Goal: Browse casually: Explore the website without a specific task or goal

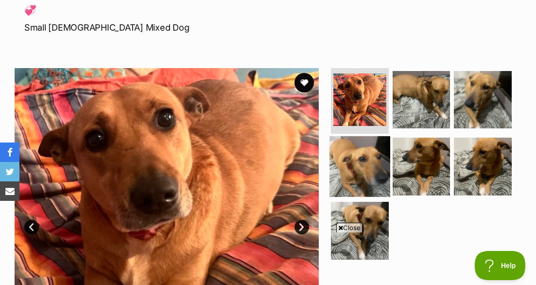
scroll to position [136, 0]
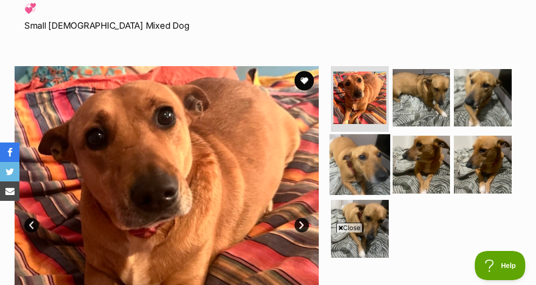
click at [366, 167] on img at bounding box center [359, 164] width 61 height 61
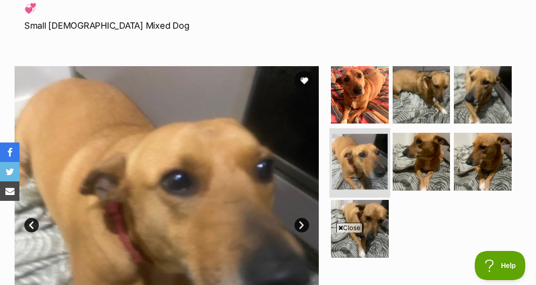
scroll to position [139, 0]
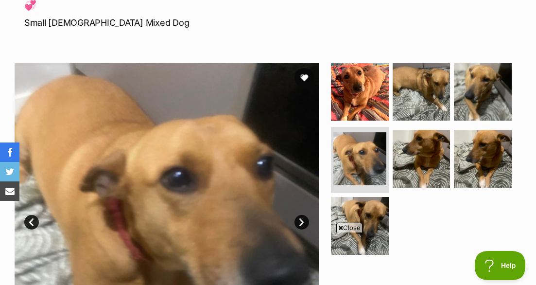
click at [439, 209] on ul at bounding box center [425, 162] width 192 height 198
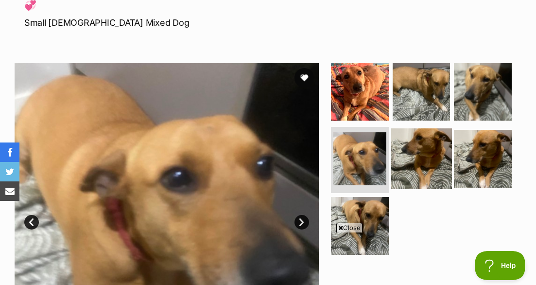
click at [410, 156] on img at bounding box center [421, 158] width 61 height 61
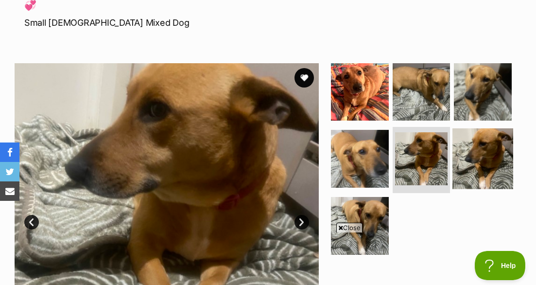
click at [468, 162] on img at bounding box center [482, 158] width 61 height 61
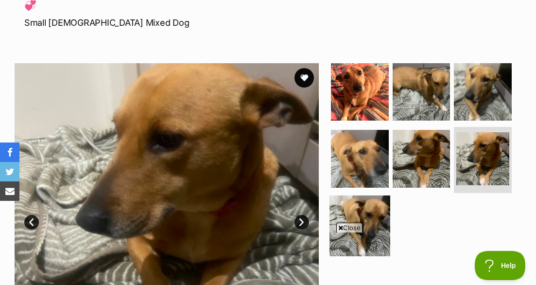
click at [366, 208] on img at bounding box center [359, 225] width 61 height 61
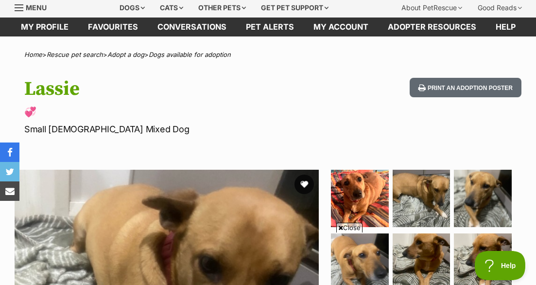
scroll to position [29, 0]
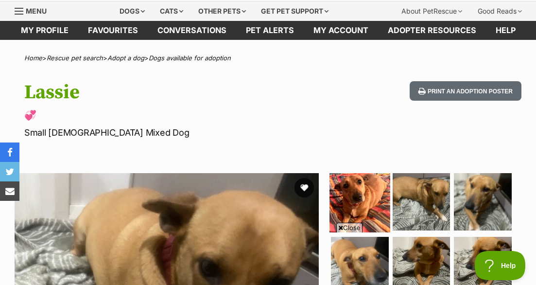
click at [361, 199] on img at bounding box center [359, 201] width 61 height 61
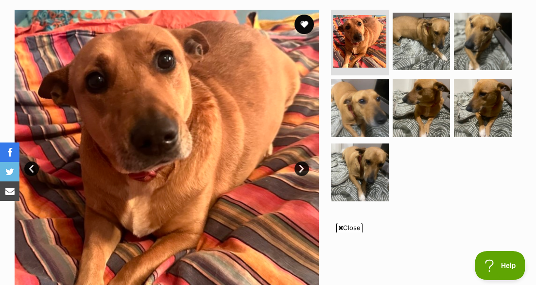
scroll to position [196, 0]
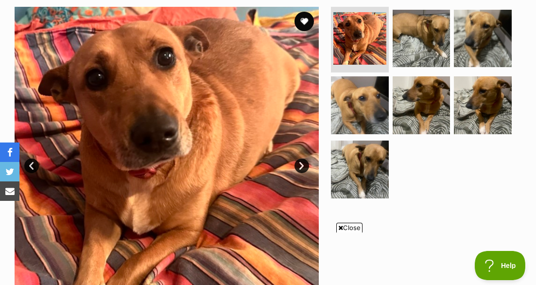
click at [351, 227] on span "Close" at bounding box center [349, 228] width 26 height 10
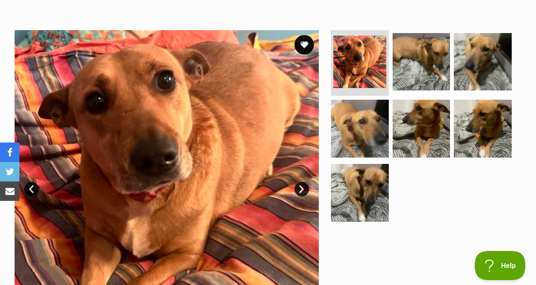
scroll to position [162, 0]
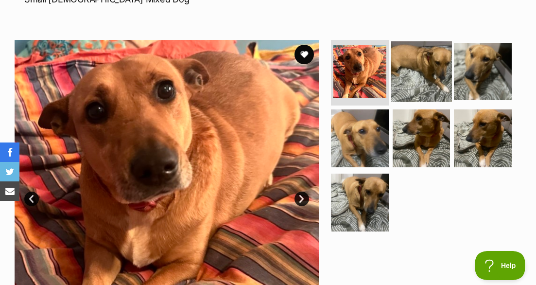
click at [428, 78] on img at bounding box center [421, 71] width 61 height 61
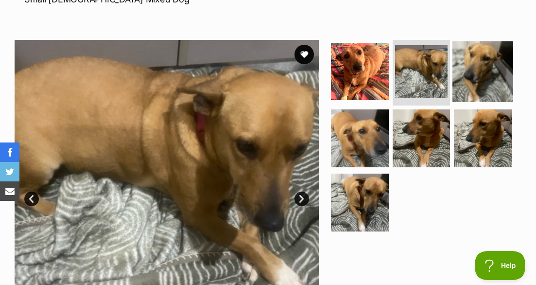
click at [475, 77] on img at bounding box center [482, 71] width 61 height 61
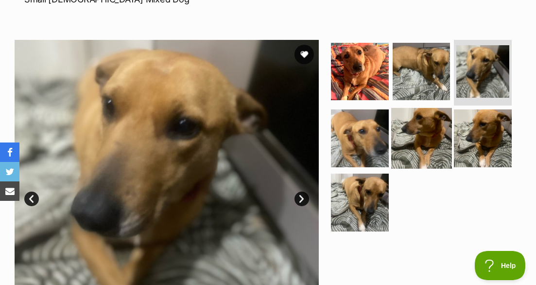
click at [437, 139] on img at bounding box center [421, 138] width 61 height 61
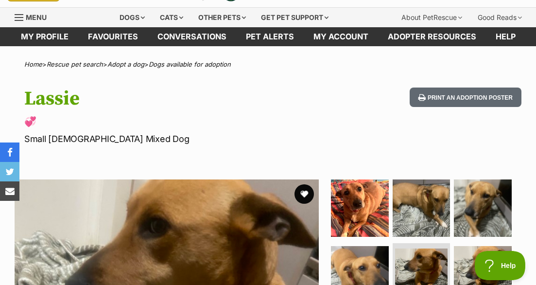
scroll to position [7, 0]
